Goal: Transaction & Acquisition: Purchase product/service

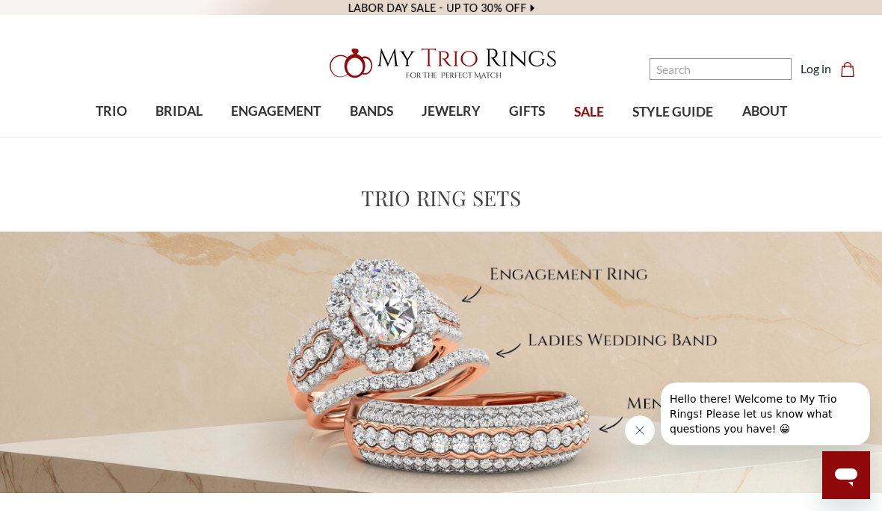
click at [111, 111] on span "TRIO" at bounding box center [111, 111] width 31 height 19
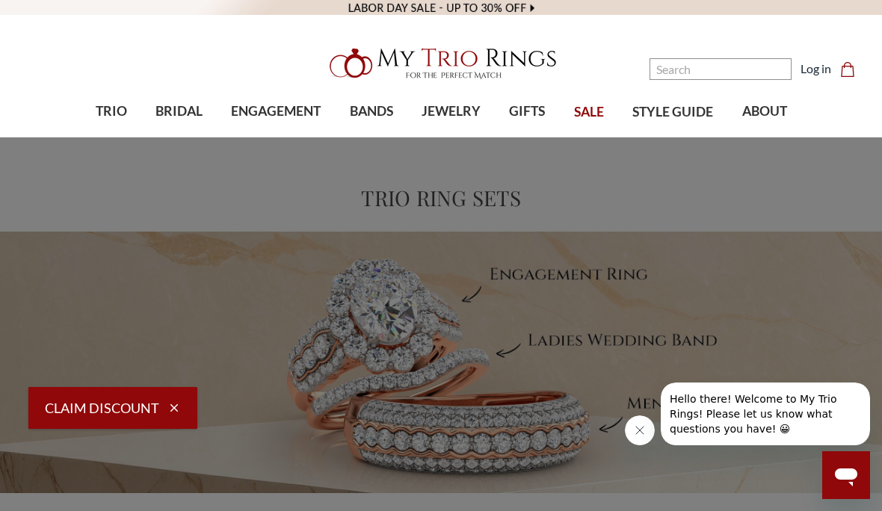
click at [161, 247] on span "Lab Diamonds" at bounding box center [194, 256] width 160 height 18
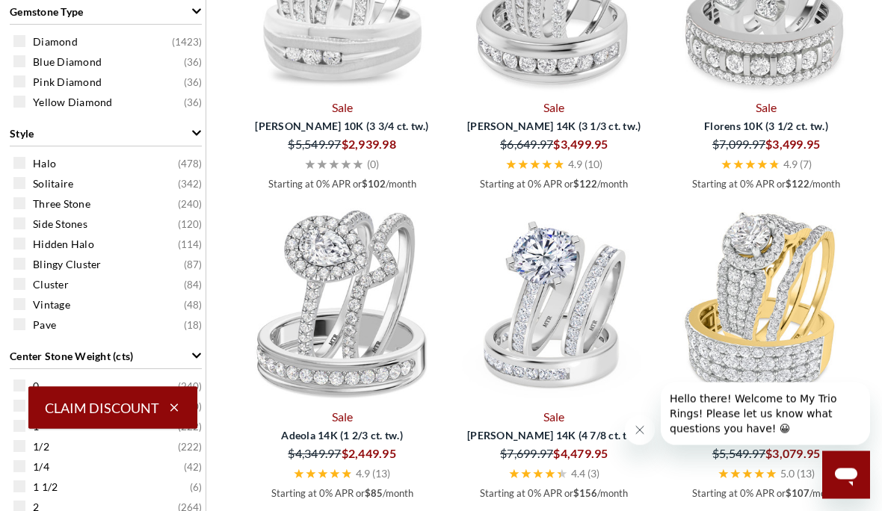
scroll to position [774, 0]
click at [134, 360] on div "Center Stone Weight (cts)" at bounding box center [106, 355] width 192 height 28
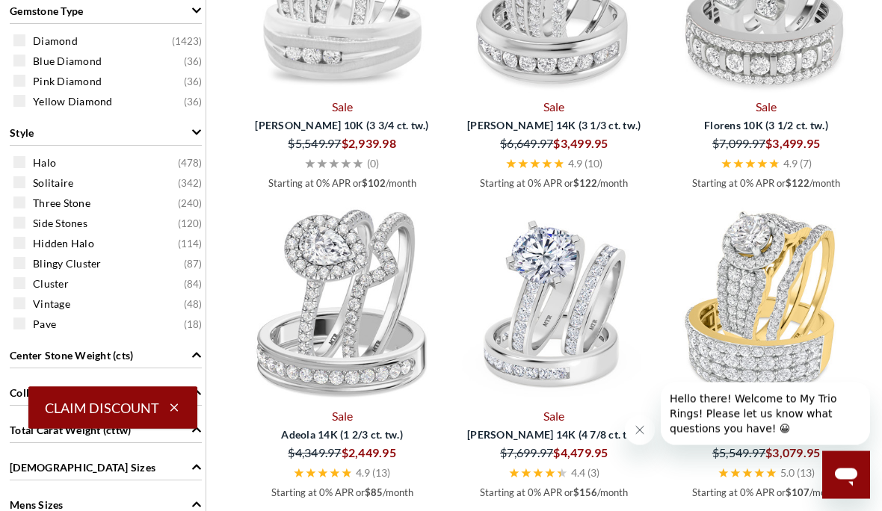
scroll to position [775, 0]
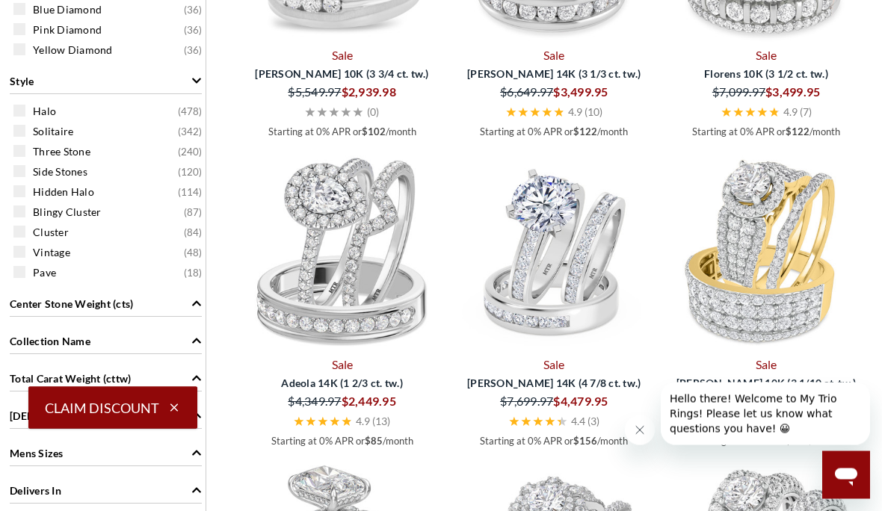
click at [167, 296] on div "Center Stone Weight (cts)" at bounding box center [106, 303] width 192 height 28
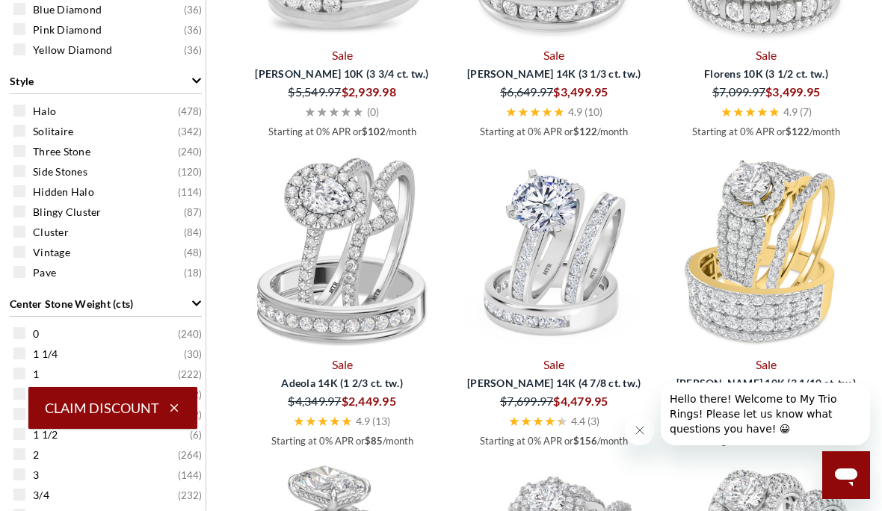
click at [171, 295] on div "Center Stone Weight (cts)" at bounding box center [106, 302] width 192 height 28
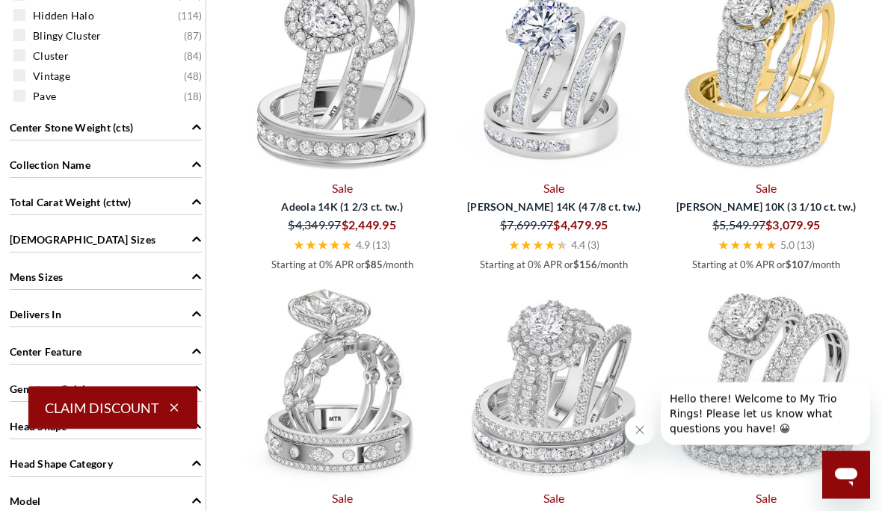
scroll to position [1003, 0]
click at [161, 348] on div "Center Feature" at bounding box center [106, 350] width 192 height 28
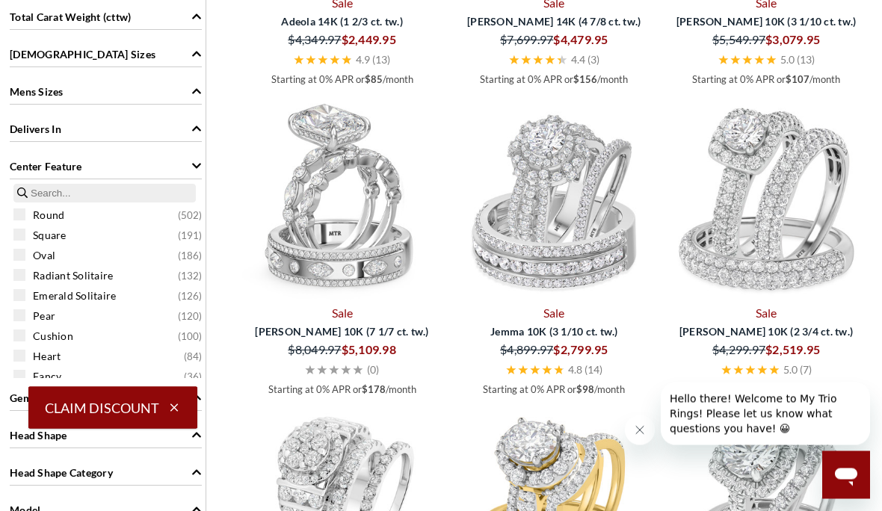
scroll to position [1193, 0]
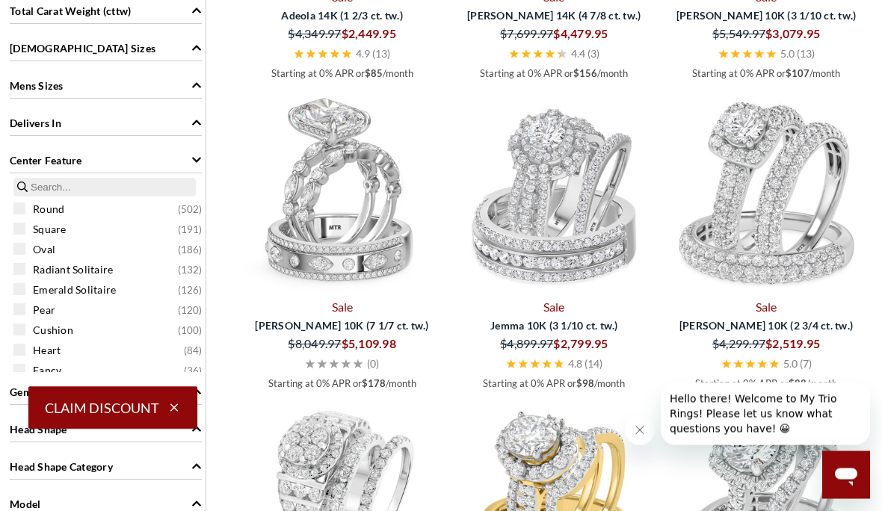
click at [52, 353] on span "Heart" at bounding box center [47, 351] width 28 height 15
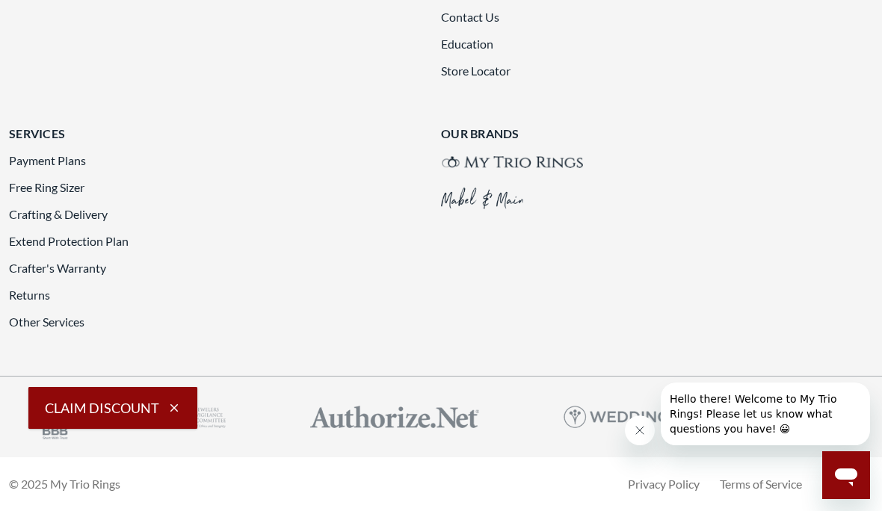
scroll to position [3568, 0]
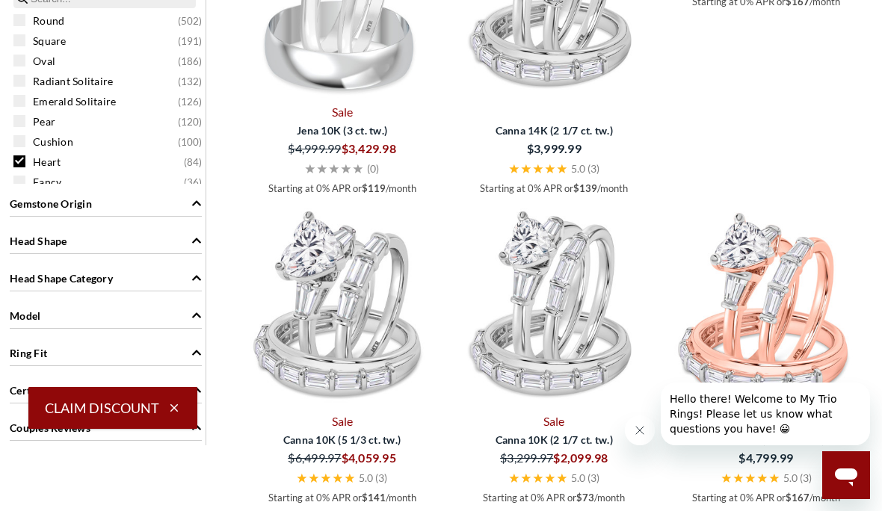
scroll to position [1422, 0]
